Goal: Task Accomplishment & Management: Complete application form

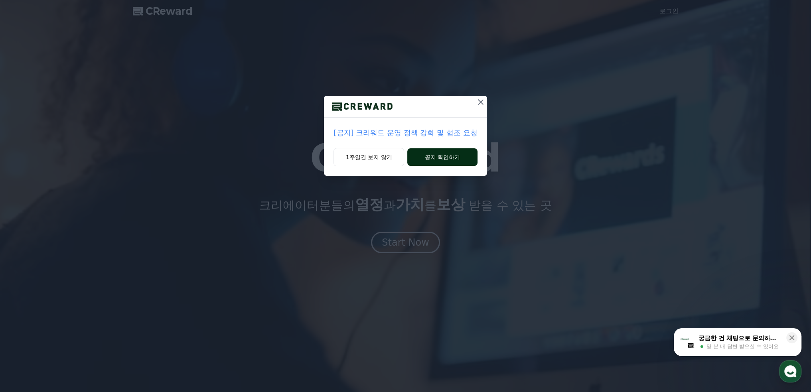
click at [431, 154] on button "공지 확인하기" at bounding box center [442, 157] width 70 height 18
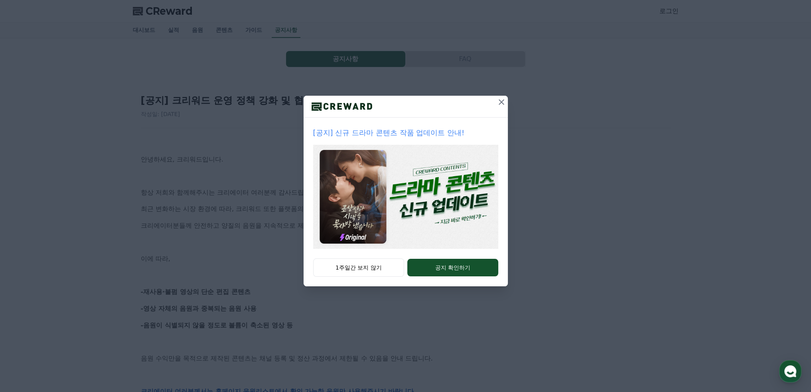
click at [498, 103] on icon at bounding box center [502, 102] width 10 height 10
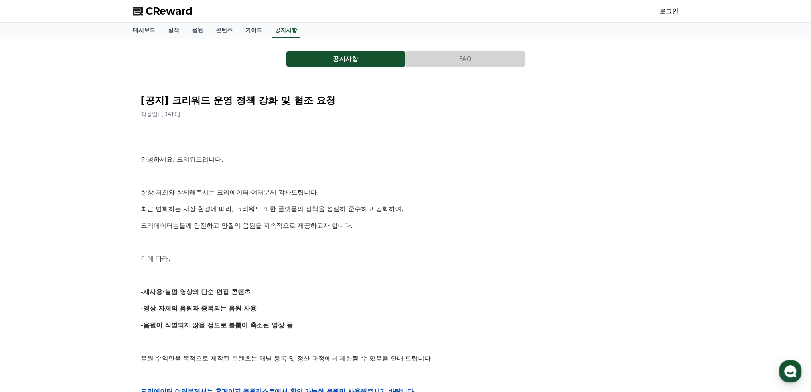
click at [667, 11] on link "로그인" at bounding box center [669, 11] width 19 height 10
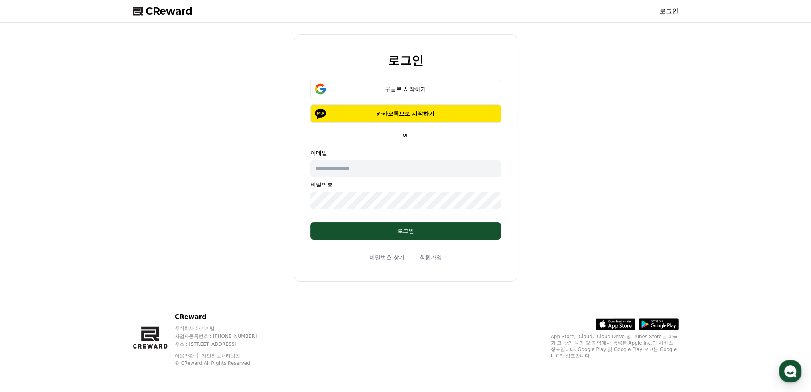
click at [161, 14] on span "CReward" at bounding box center [169, 11] width 47 height 13
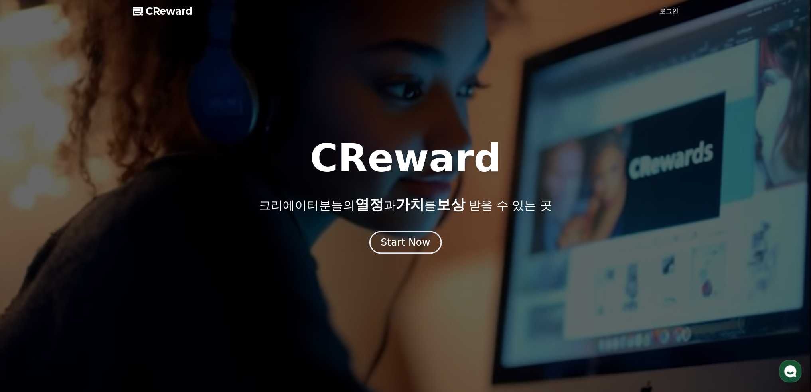
click at [403, 239] on div "Start Now" at bounding box center [405, 243] width 49 height 14
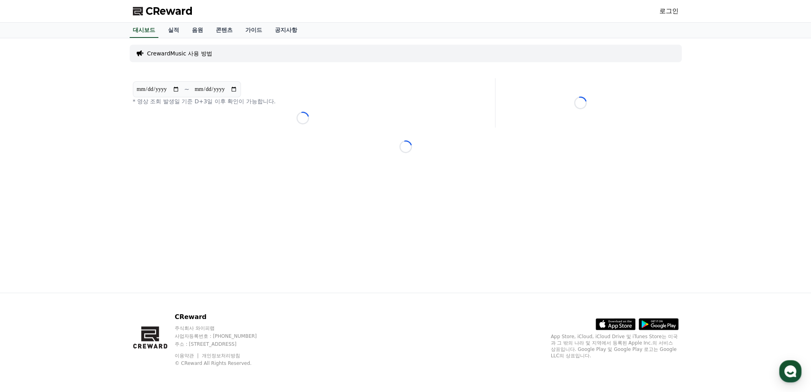
click at [169, 12] on span "CReward" at bounding box center [169, 11] width 47 height 13
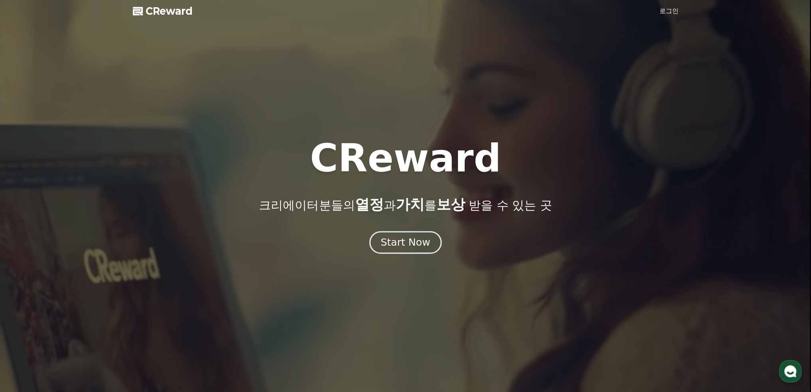
click at [418, 244] on div "Start Now" at bounding box center [405, 243] width 49 height 14
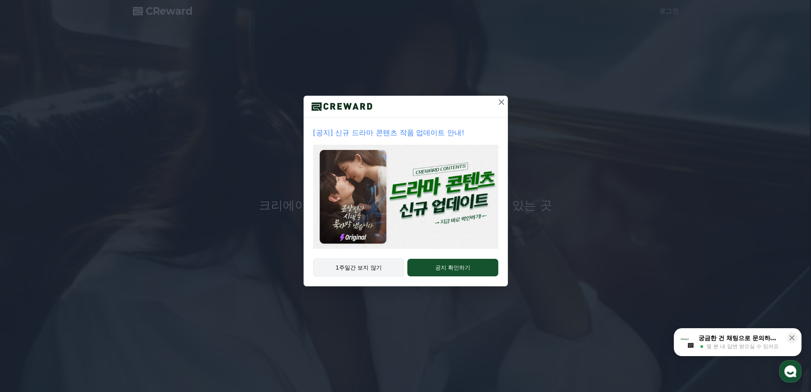
click at [346, 265] on button "1주일간 보지 않기" at bounding box center [358, 268] width 91 height 18
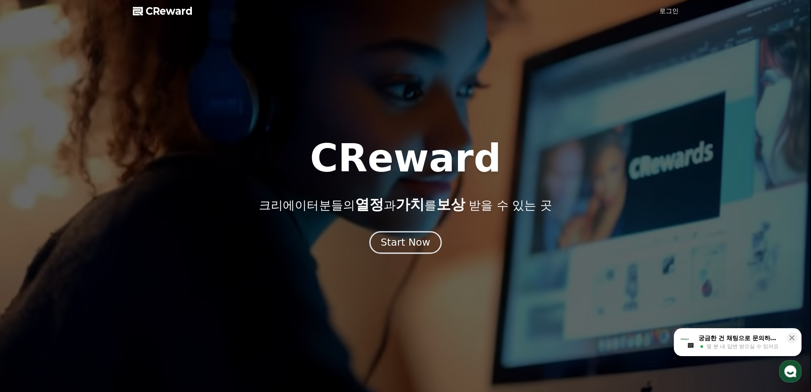
click at [398, 244] on div "Start Now" at bounding box center [405, 243] width 49 height 14
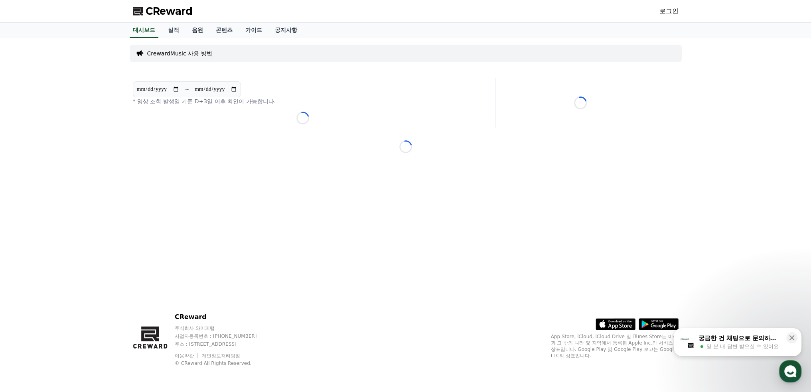
click at [197, 31] on link "음원" at bounding box center [198, 30] width 24 height 15
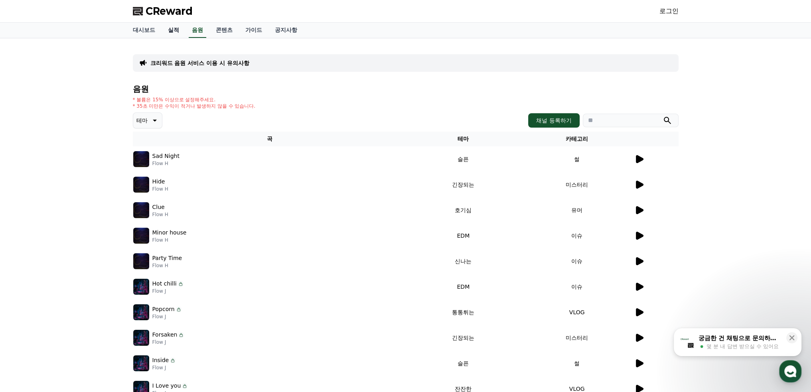
click at [172, 30] on link "실적" at bounding box center [174, 30] width 24 height 15
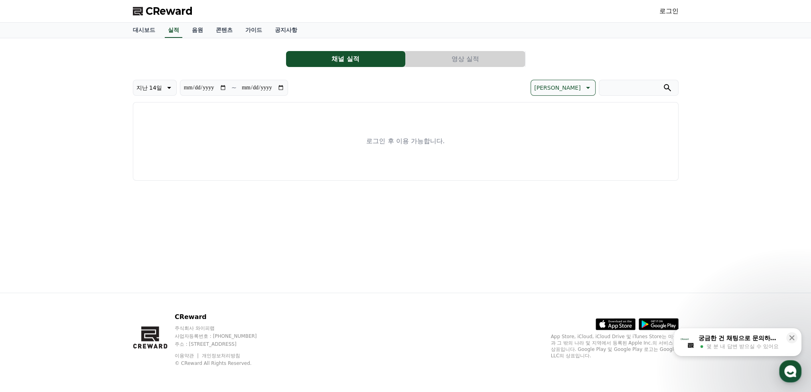
click at [666, 11] on link "로그인" at bounding box center [669, 11] width 19 height 10
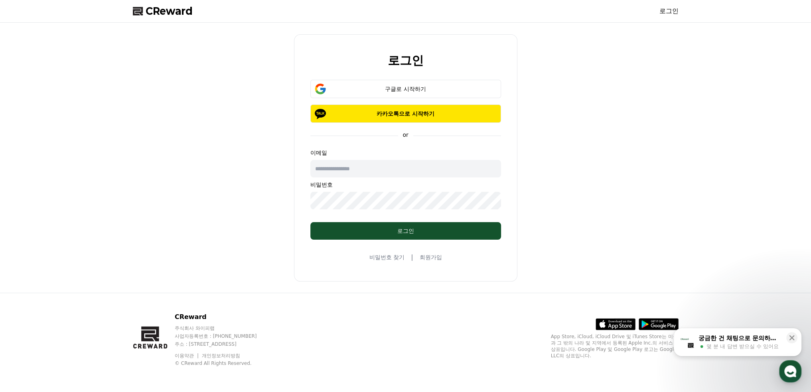
click at [431, 260] on link "회원가입" at bounding box center [430, 257] width 22 height 8
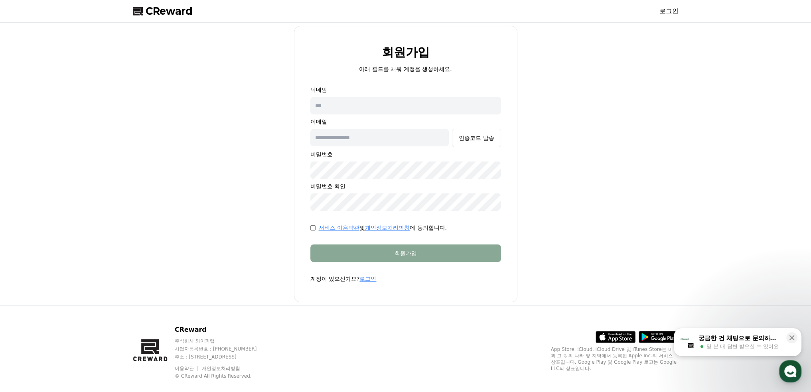
click at [364, 109] on input "text" at bounding box center [405, 106] width 191 height 18
type input "*"
type input "****"
drag, startPoint x: 613, startPoint y: 171, endPoint x: 607, endPoint y: 174, distance: 7.0
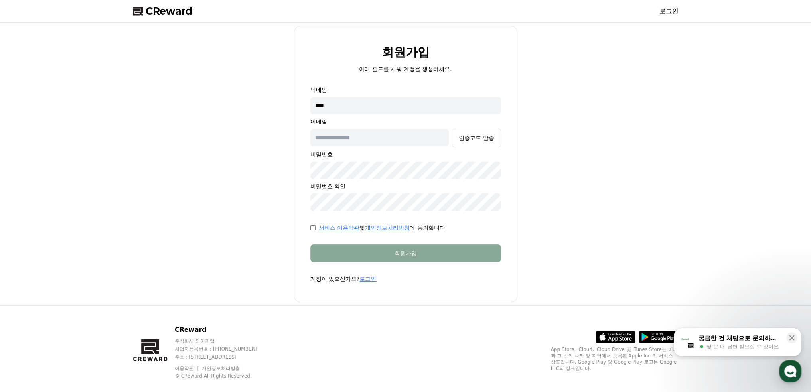
click at [613, 173] on div "회원가입 아래 필드를 채워 계정을 생성하세요. 닉네임 **** 이메일 인증코드 발송 비밀번호 비밀번호 확인 서비스 이용약관 및 개인정보처리방침…" at bounding box center [406, 164] width 552 height 277
click at [374, 140] on input "text" at bounding box center [379, 138] width 139 height 18
type input "**********"
click at [485, 136] on div "인증코드 발송" at bounding box center [476, 138] width 35 height 8
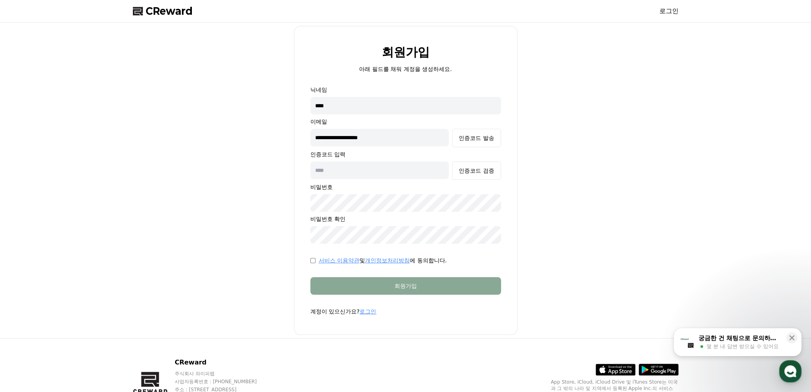
drag, startPoint x: 366, startPoint y: 170, endPoint x: 377, endPoint y: 164, distance: 12.7
click at [366, 170] on input "text" at bounding box center [379, 171] width 139 height 18
type input "******"
click at [471, 166] on button "인증코드 검증" at bounding box center [476, 171] width 49 height 18
click at [292, 206] on div "**********" at bounding box center [406, 180] width 552 height 309
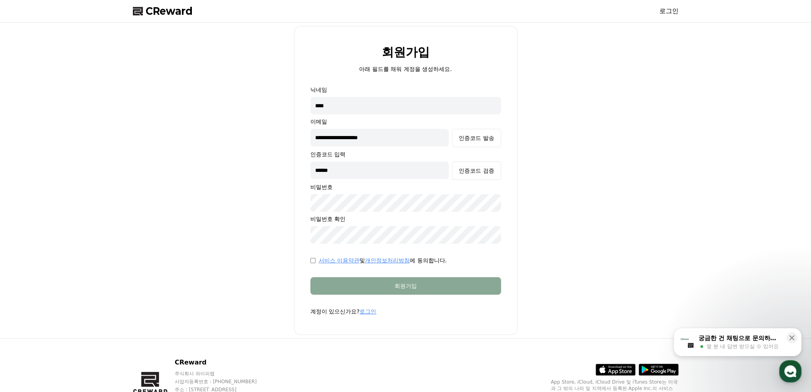
click at [270, 239] on div "**********" at bounding box center [406, 180] width 552 height 309
click at [573, 289] on div "**********" at bounding box center [406, 180] width 552 height 309
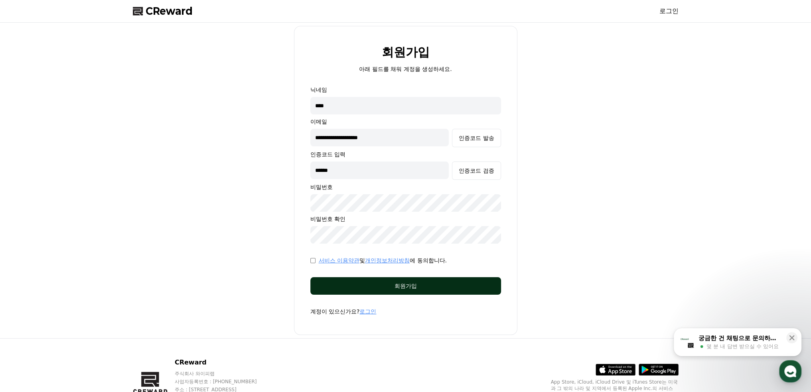
click at [405, 287] on div "회원가입" at bounding box center [405, 286] width 159 height 8
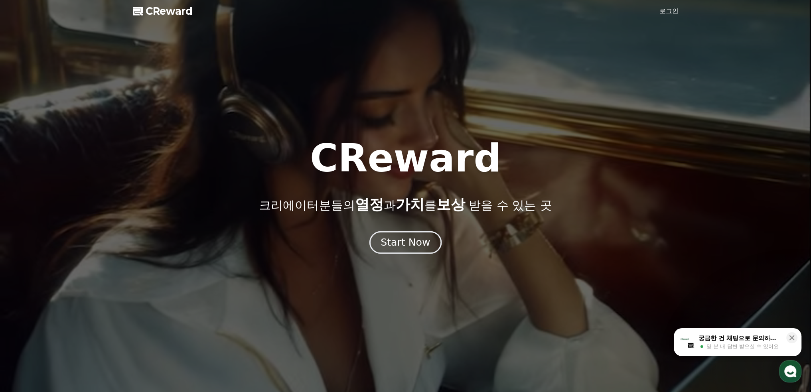
click at [407, 248] on div "Start Now" at bounding box center [405, 243] width 49 height 14
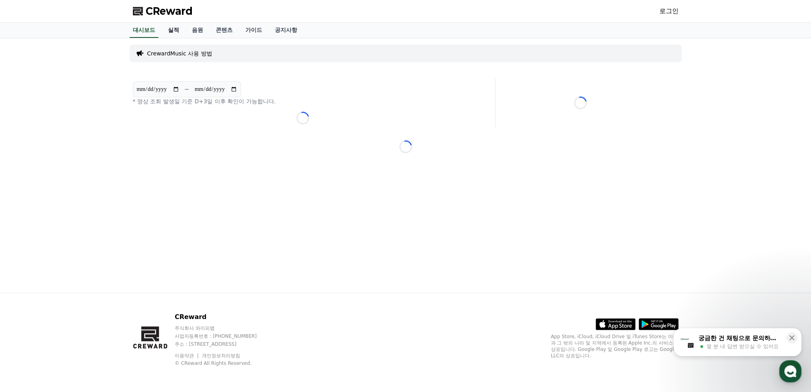
click at [176, 29] on link "실적" at bounding box center [174, 30] width 24 height 15
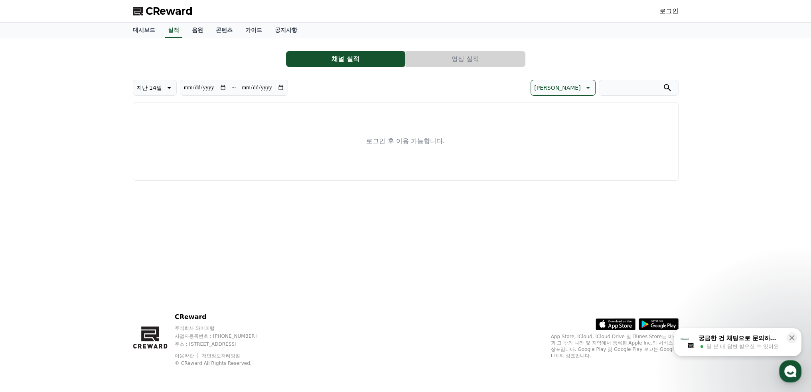
click at [203, 36] on link "음원" at bounding box center [198, 30] width 24 height 15
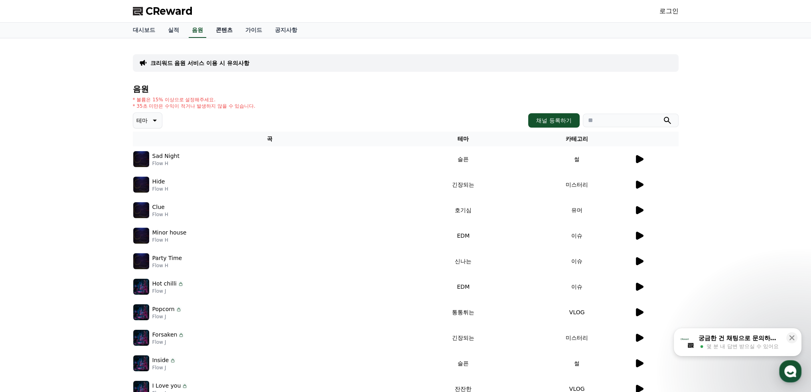
click at [226, 30] on link "콘텐츠" at bounding box center [224, 30] width 30 height 15
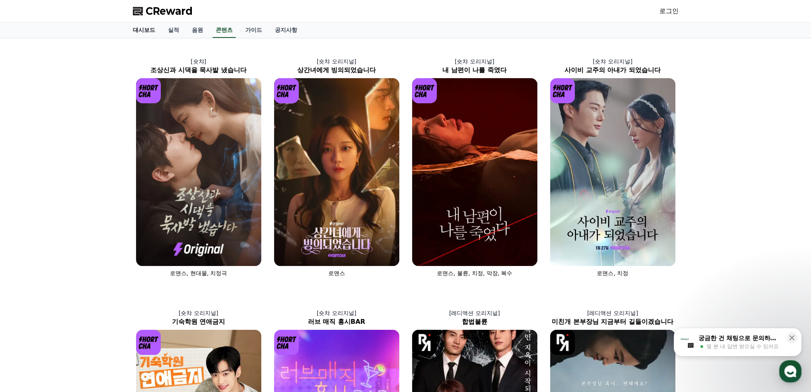
click at [151, 32] on link "대시보드" at bounding box center [143, 30] width 35 height 15
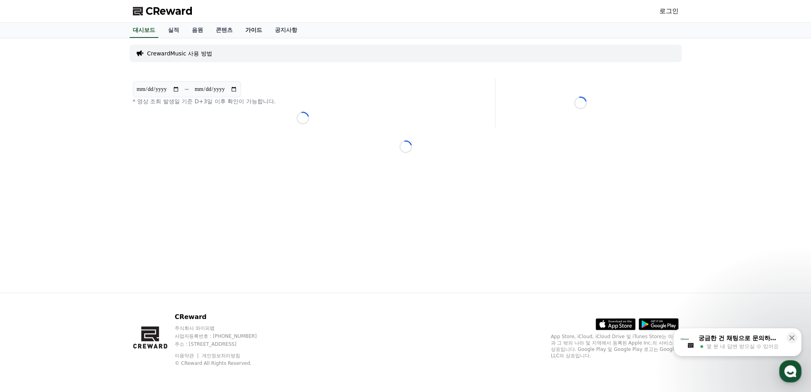
click at [257, 32] on link "가이드" at bounding box center [254, 30] width 30 height 15
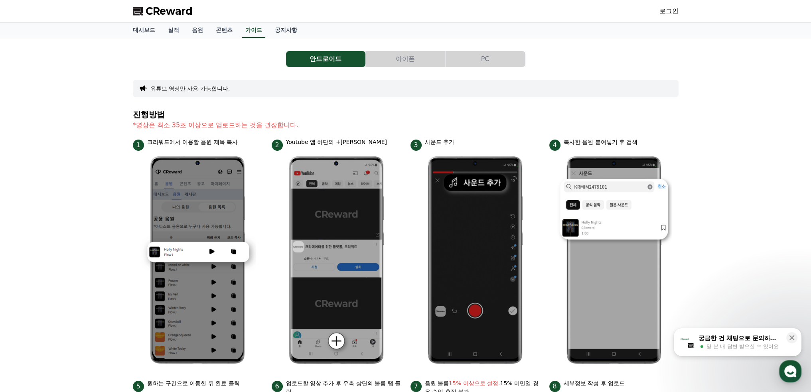
click at [166, 11] on span "CReward" at bounding box center [169, 11] width 47 height 13
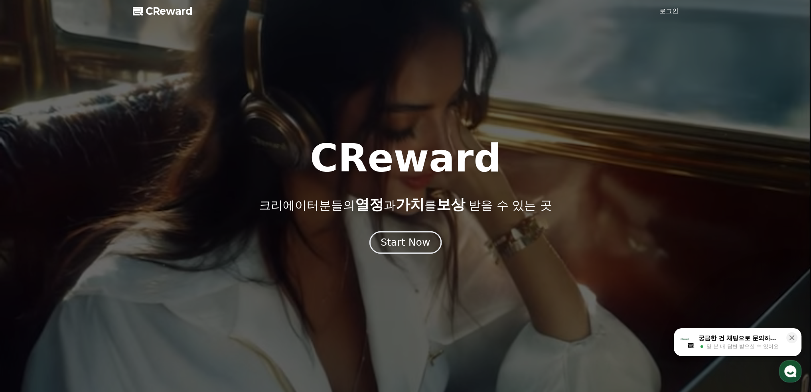
click at [400, 250] on button "Start Now" at bounding box center [406, 242] width 72 height 23
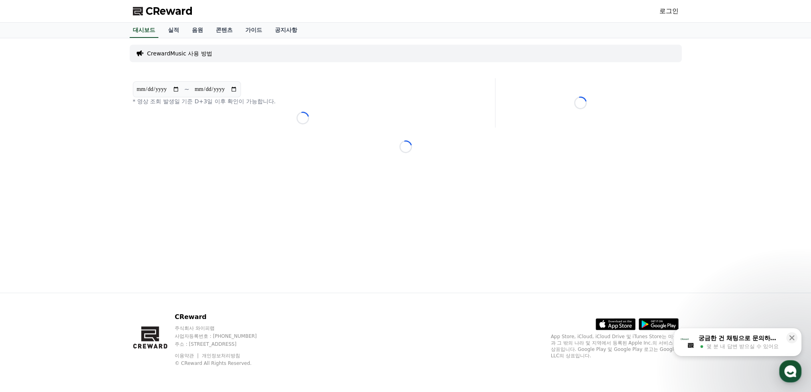
click at [670, 12] on link "로그인" at bounding box center [669, 11] width 19 height 10
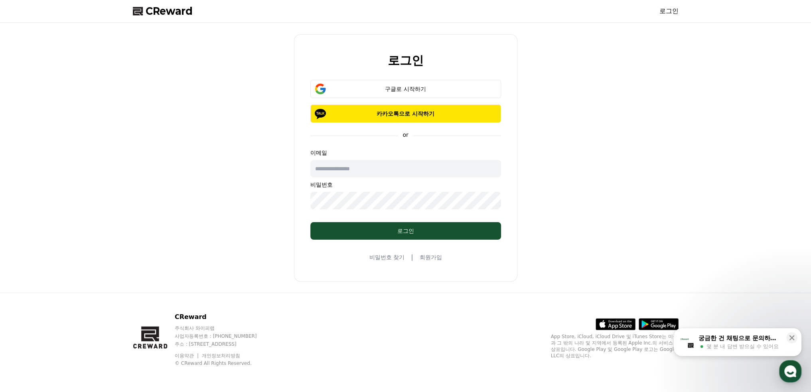
click at [377, 168] on input "text" at bounding box center [405, 169] width 191 height 18
type input "**********"
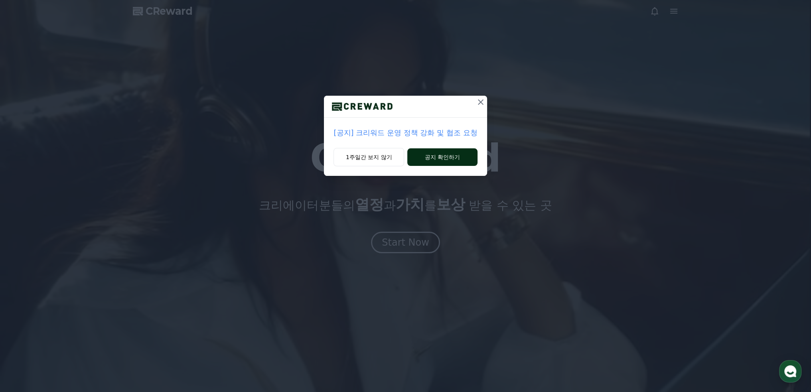
click at [444, 156] on button "공지 확인하기" at bounding box center [442, 157] width 70 height 18
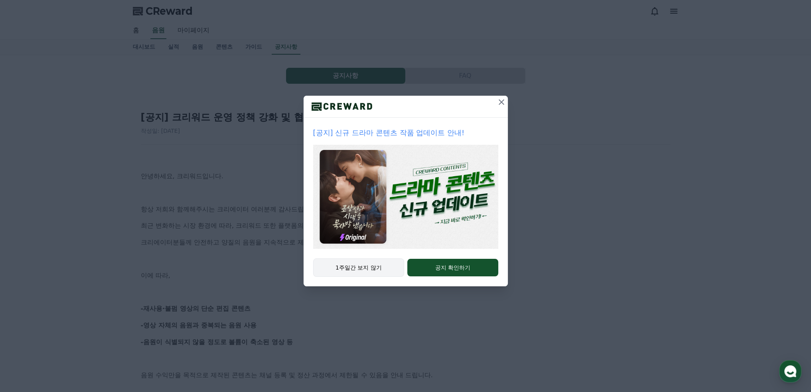
click at [380, 274] on button "1주일간 보지 않기" at bounding box center [358, 268] width 91 height 18
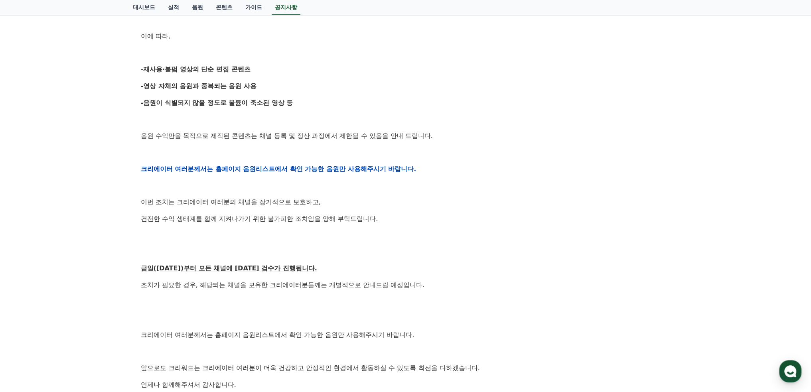
scroll to position [359, 0]
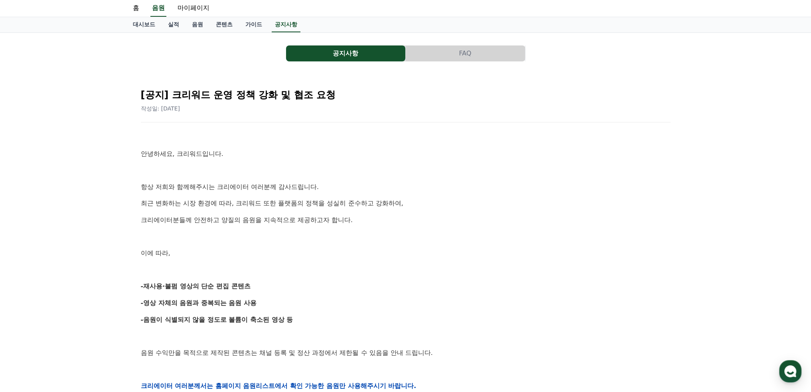
scroll to position [0, 0]
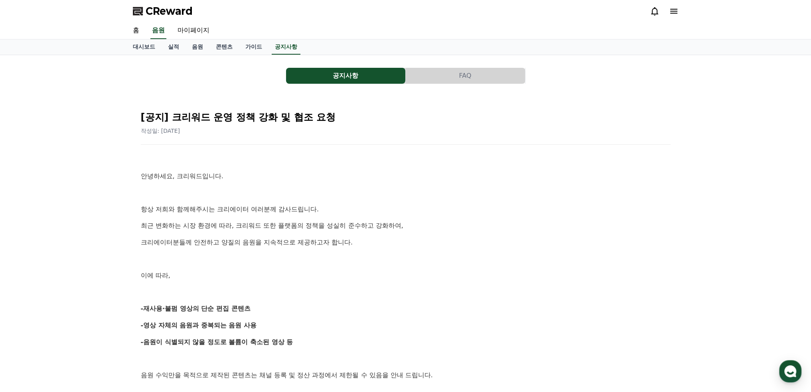
click at [672, 9] on icon at bounding box center [673, 11] width 7 height 5
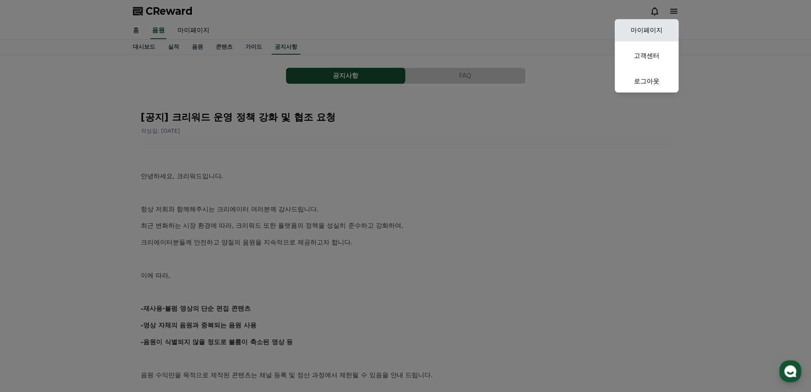
click at [667, 29] on link "마이페이지" at bounding box center [647, 30] width 64 height 22
select select "**********"
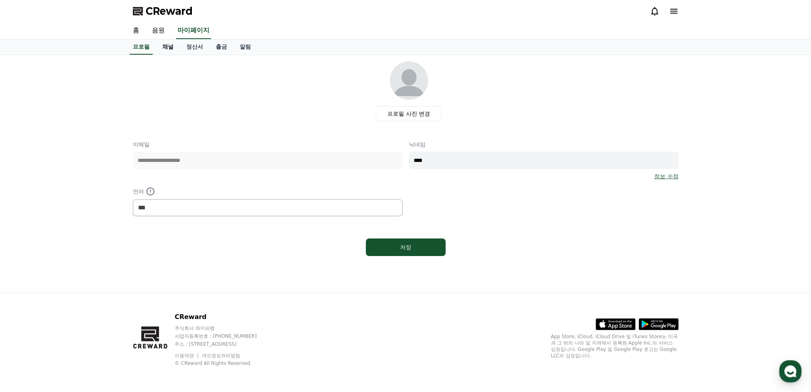
click at [171, 47] on link "채널" at bounding box center [168, 47] width 24 height 15
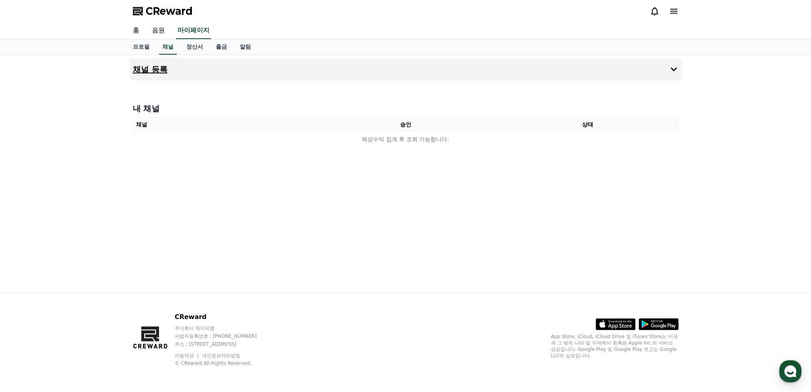
click at [672, 70] on icon at bounding box center [674, 70] width 10 height 10
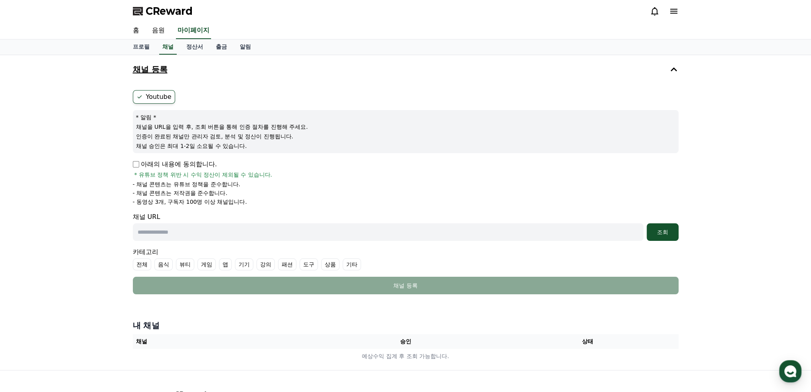
click at [192, 230] on input "text" at bounding box center [388, 232] width 511 height 18
paste input "**********"
type input "**********"
click at [450, 259] on ul "전체 음식 뷰티 게임 앱 기기 강의 패션 도구 상품 기타" at bounding box center [406, 265] width 546 height 12
click at [667, 229] on div "조회" at bounding box center [663, 232] width 26 height 8
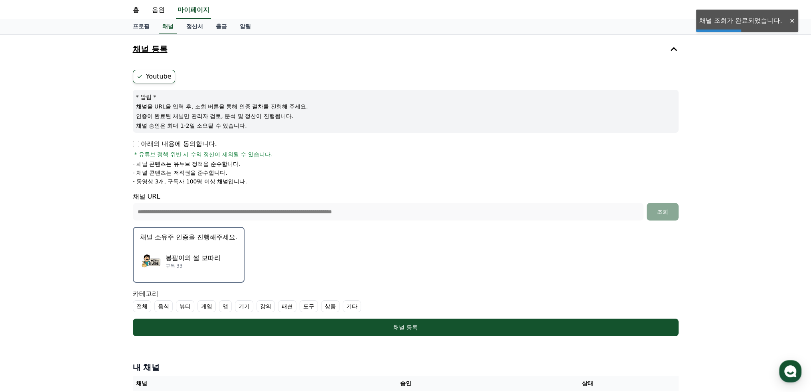
scroll to position [40, 0]
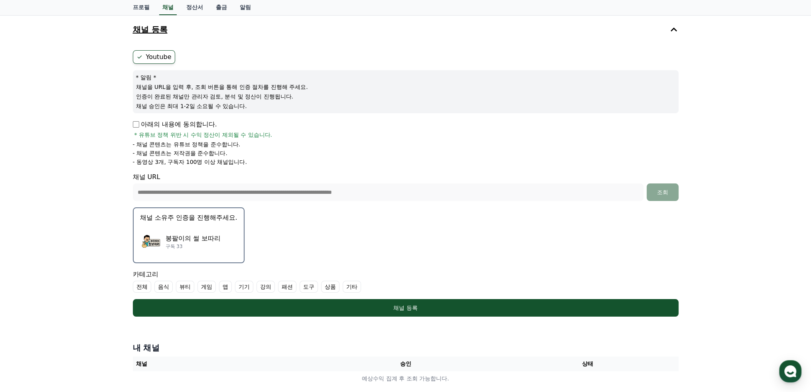
click at [348, 288] on label "기타" at bounding box center [352, 287] width 18 height 12
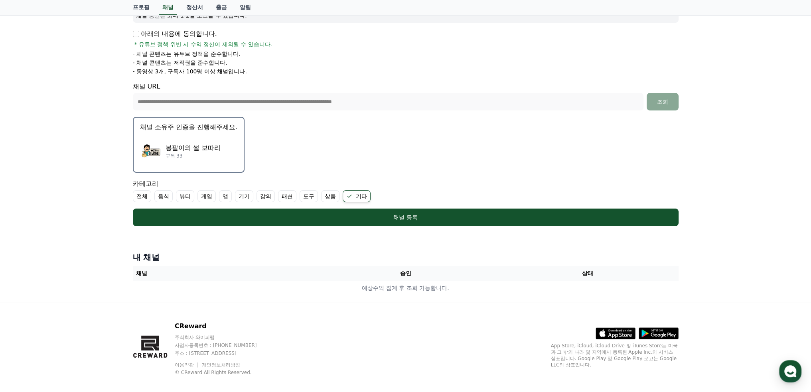
scroll to position [138, 0]
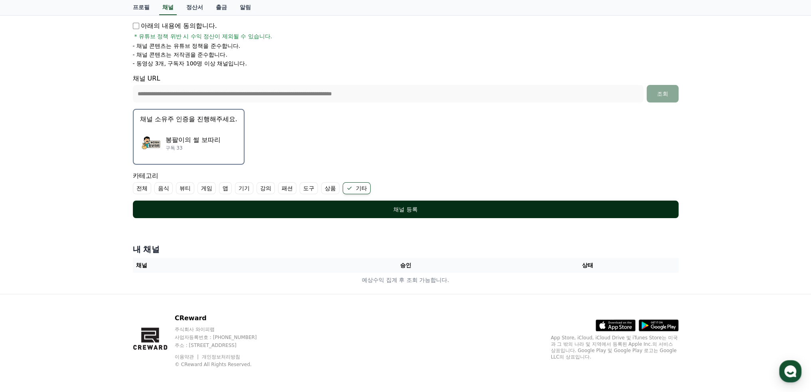
click at [383, 208] on div "채널 등록" at bounding box center [406, 210] width 514 height 8
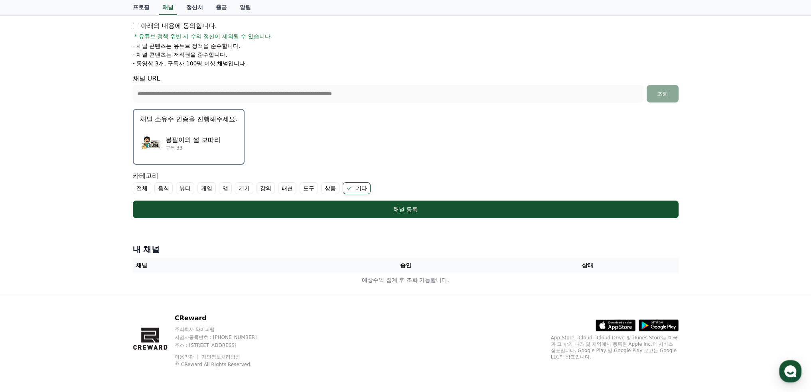
click at [188, 142] on p "봉팔이의 썰 보따리" at bounding box center [193, 140] width 55 height 10
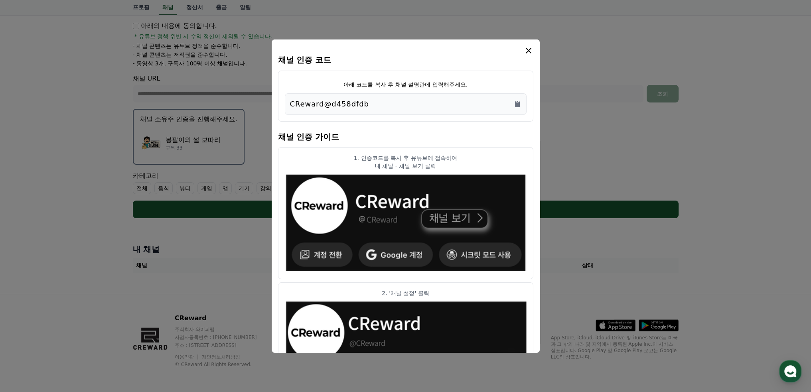
drag, startPoint x: 378, startPoint y: 105, endPoint x: 281, endPoint y: 107, distance: 97.0
click at [281, 107] on div "아래 코드를 복사 후 채널 설명란에 입력해주세요. CReward@d458dfdb" at bounding box center [405, 95] width 255 height 51
copy p "CReward@d458dfdb"
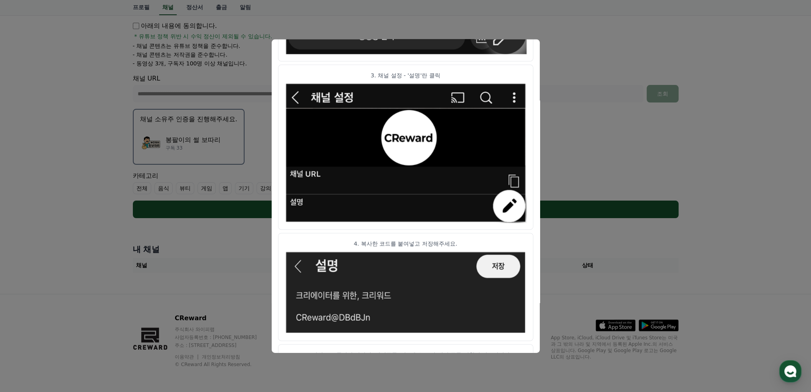
scroll to position [374, 0]
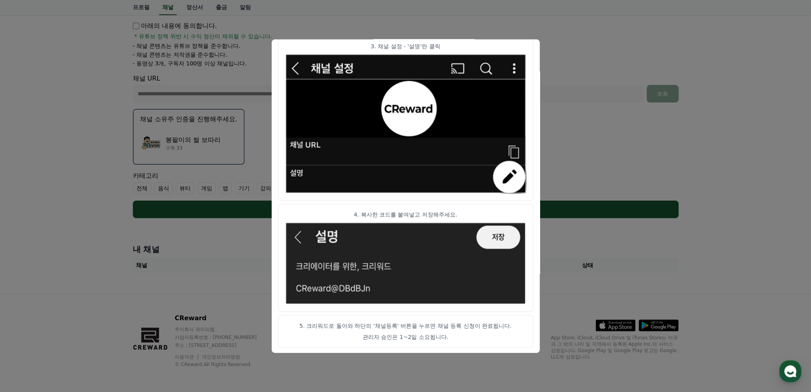
drag, startPoint x: 508, startPoint y: 228, endPoint x: 512, endPoint y: 227, distance: 4.5
click at [508, 228] on img "modal" at bounding box center [406, 263] width 242 height 83
click at [609, 86] on button "close modal" at bounding box center [405, 196] width 811 height 392
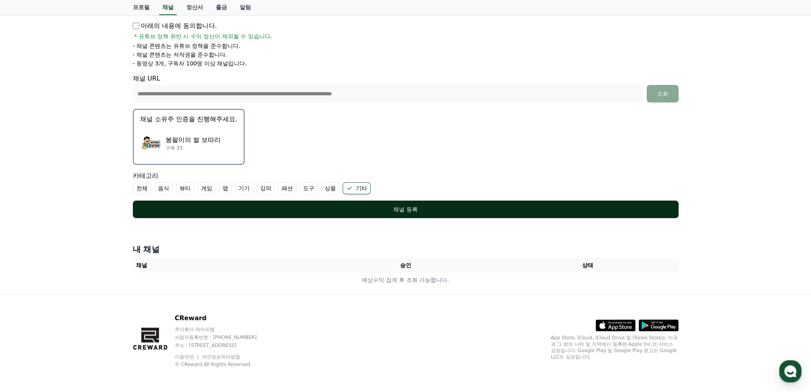
click at [424, 206] on div "채널 등록" at bounding box center [406, 210] width 514 height 8
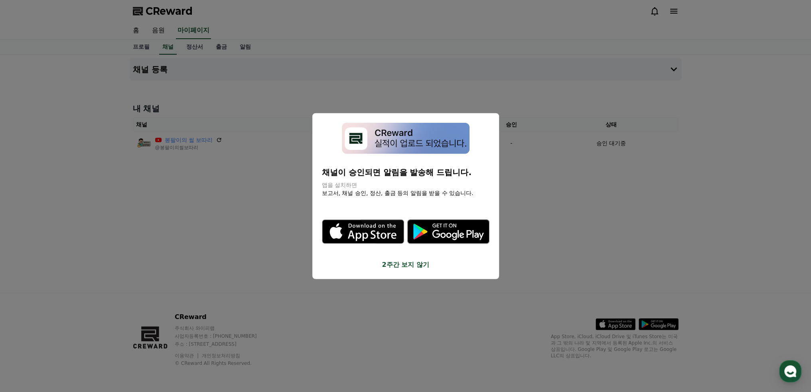
click at [420, 268] on button "2주간 보지 않기" at bounding box center [406, 265] width 168 height 10
